Goal: Transaction & Acquisition: Purchase product/service

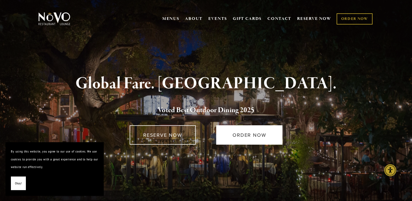
click at [244, 135] on link "ORDER NOW" at bounding box center [249, 134] width 66 height 19
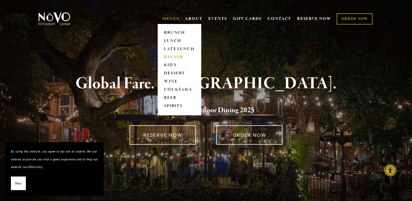
click at [172, 55] on link "DINNER" at bounding box center [179, 57] width 34 height 8
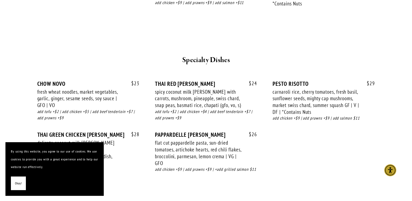
scroll to position [721, 0]
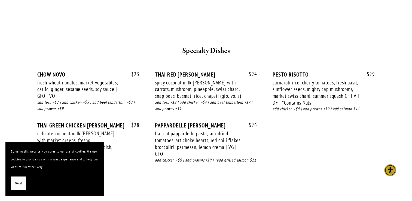
click at [22, 180] on button "Okay!" at bounding box center [18, 184] width 15 height 14
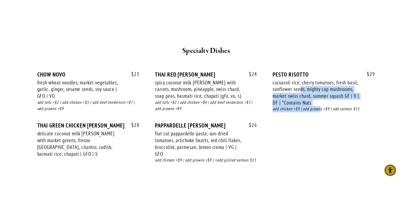
drag, startPoint x: 301, startPoint y: 88, endPoint x: 323, endPoint y: 127, distance: 44.9
click at [323, 127] on div "$ 23 CHOW NOVO fresh wheat noodles, market vegetables, garlic, ginger, sesame s…" at bounding box center [206, 122] width 338 height 103
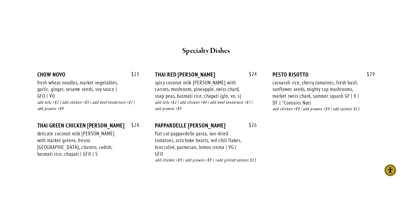
click at [218, 133] on div "flat cut pappardelle pasta, sun-dried tomatoes, artichoke hearts, red chili fla…" at bounding box center [198, 143] width 87 height 27
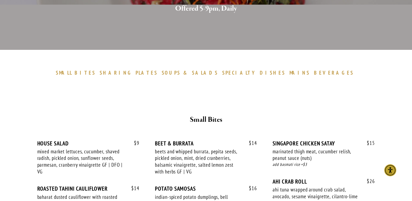
scroll to position [0, 0]
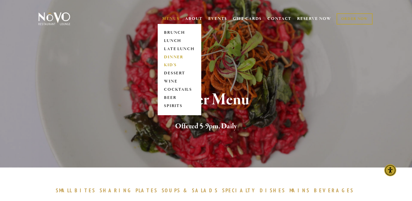
click at [168, 63] on link "KID'S" at bounding box center [179, 65] width 34 height 8
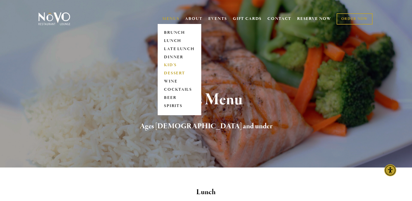
click at [173, 74] on link "DESSERT" at bounding box center [179, 73] width 34 height 8
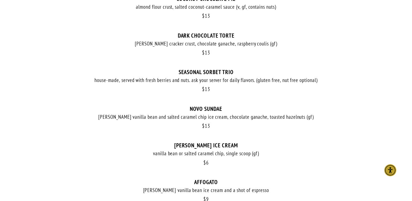
scroll to position [323, 0]
